Goal: Contribute content

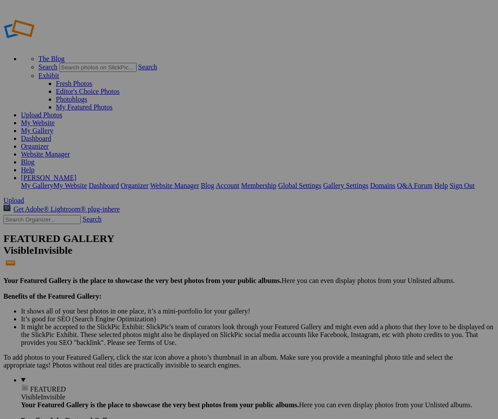
click at [24, 197] on span "Upload" at bounding box center [13, 200] width 21 height 7
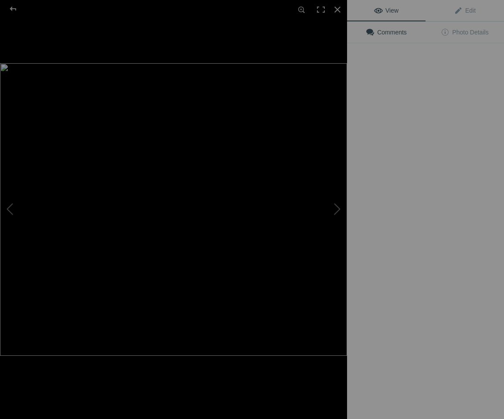
click at [260, 158] on img at bounding box center [173, 209] width 347 height 293
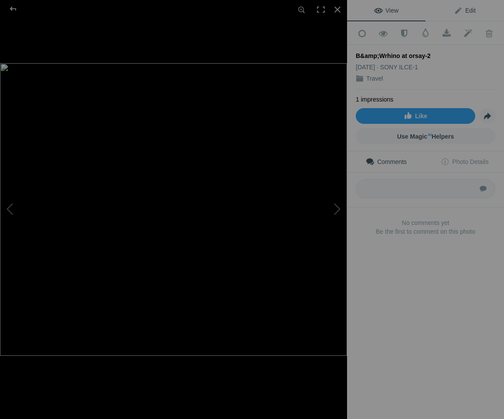
click at [469, 14] on span "Edit" at bounding box center [465, 10] width 22 height 7
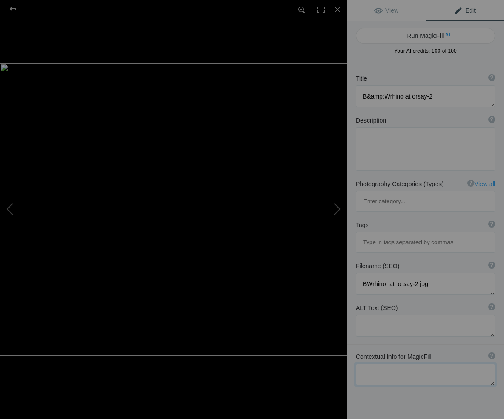
click at [401, 364] on textarea at bounding box center [426, 375] width 140 height 22
type textarea "Museo de Orsay, Paris, France"
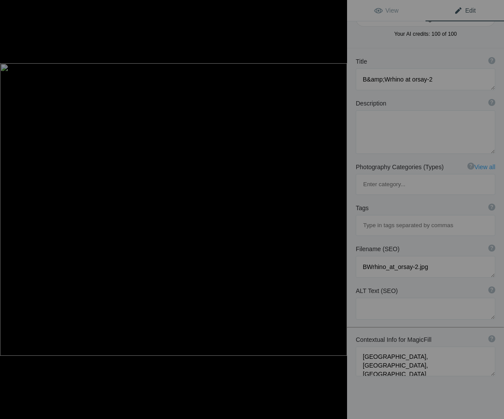
scroll to position [0, 0]
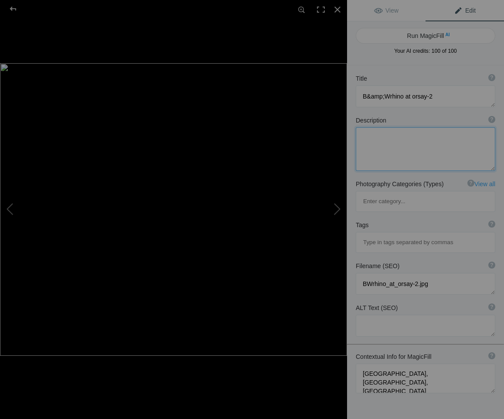
click at [421, 138] on textarea at bounding box center [426, 149] width 140 height 44
click at [424, 34] on button "Run MagicFill AI" at bounding box center [426, 36] width 140 height 16
type textarea "Rhino Sculpture at [GEOGRAPHIC_DATA] in [GEOGRAPHIC_DATA]"
type textarea "This striking black and white photograph captures a powerful rhino sculpture po…"
type textarea "rhino-sculpture-musee-dorsay-paris.jpg"
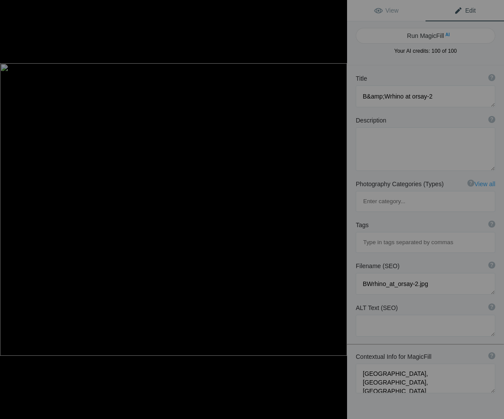
type textarea "Black and white image of a rhino sculpture outside Musée d'Orsay in Paris."
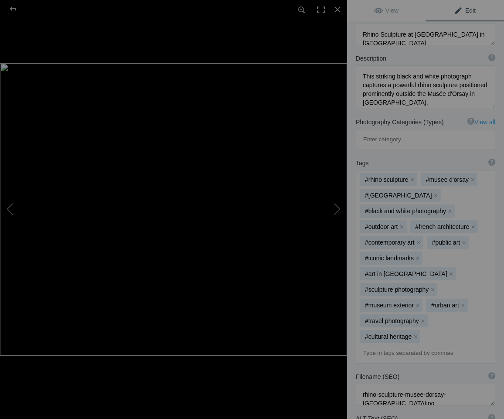
scroll to position [191, 0]
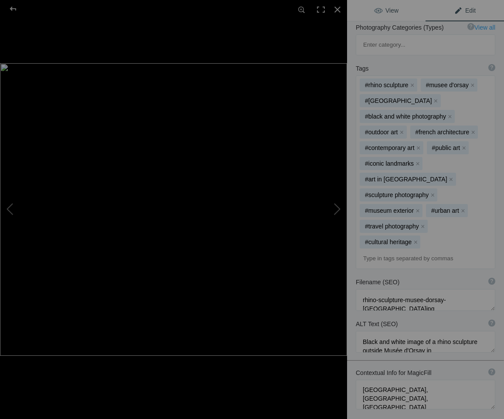
click at [380, 14] on span "View" at bounding box center [386, 10] width 24 height 7
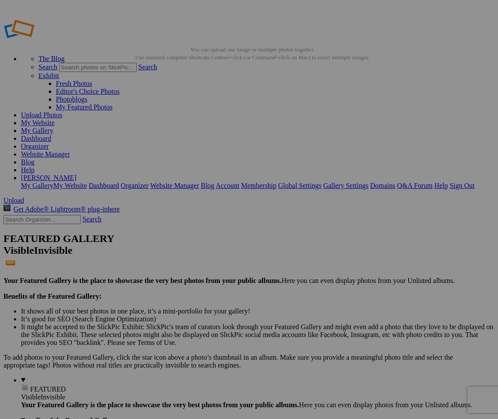
click at [49, 143] on link "Organizer" at bounding box center [35, 146] width 28 height 7
